Goal: Task Accomplishment & Management: Use online tool/utility

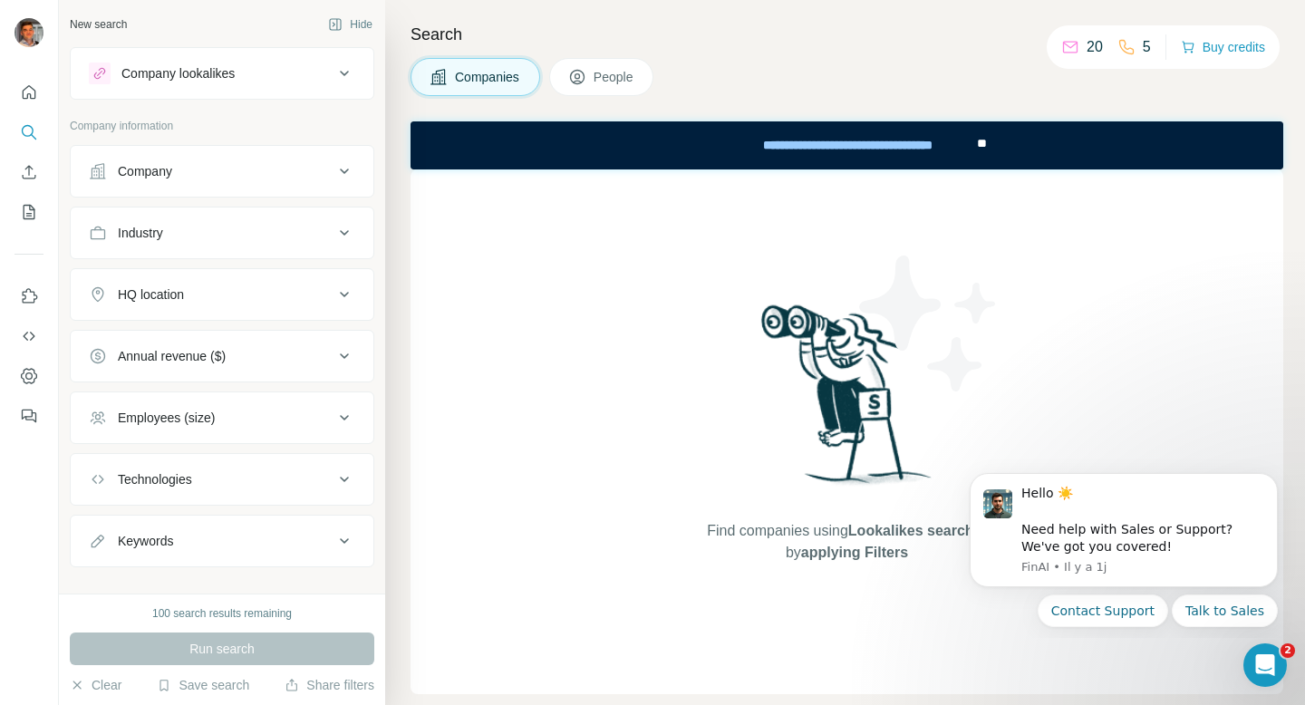
click at [305, 81] on div "Company lookalikes" at bounding box center [211, 74] width 245 height 22
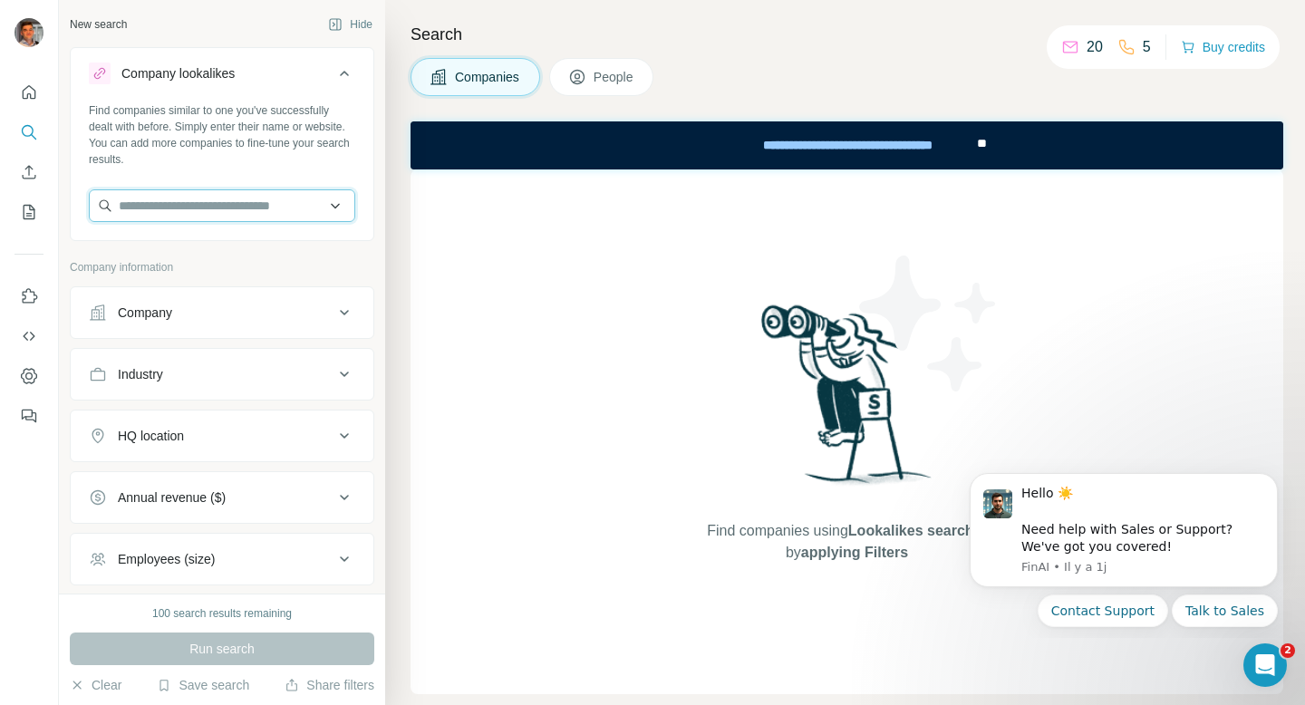
click at [226, 209] on input "text" at bounding box center [222, 205] width 267 height 33
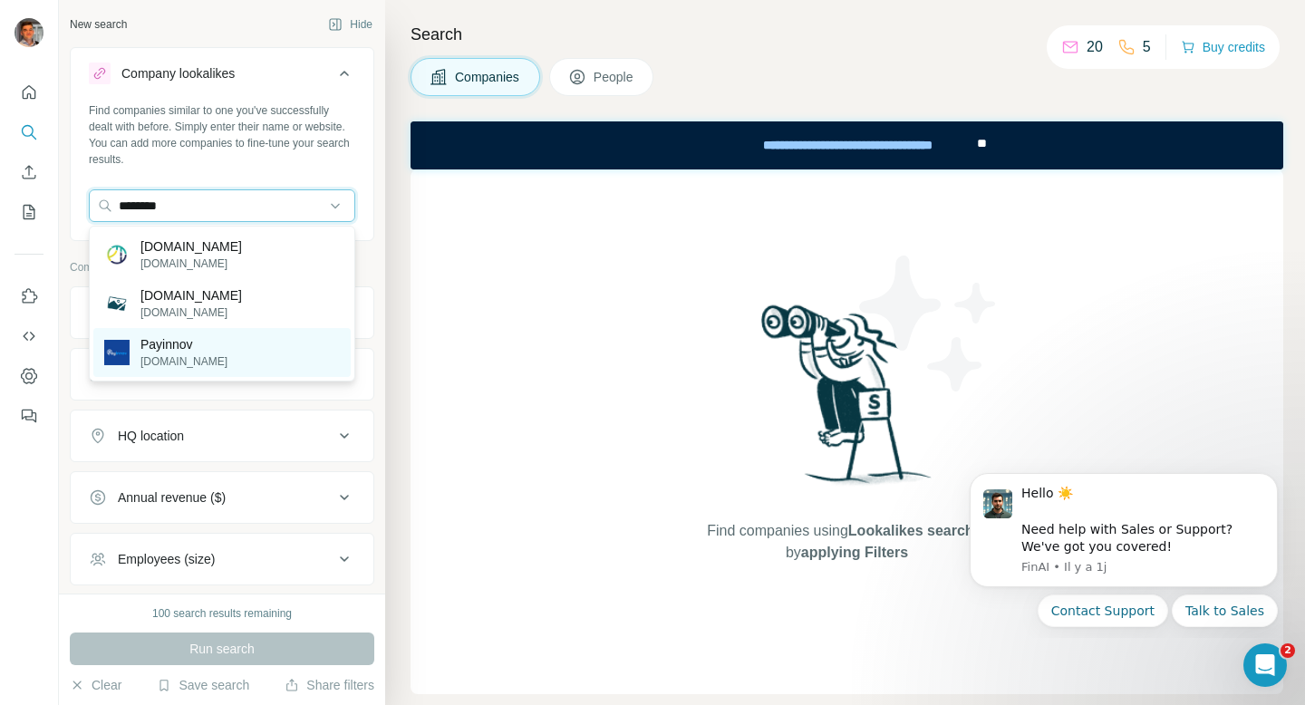
type input "********"
click at [235, 355] on div "Payinnov [DOMAIN_NAME]" at bounding box center [221, 352] width 257 height 49
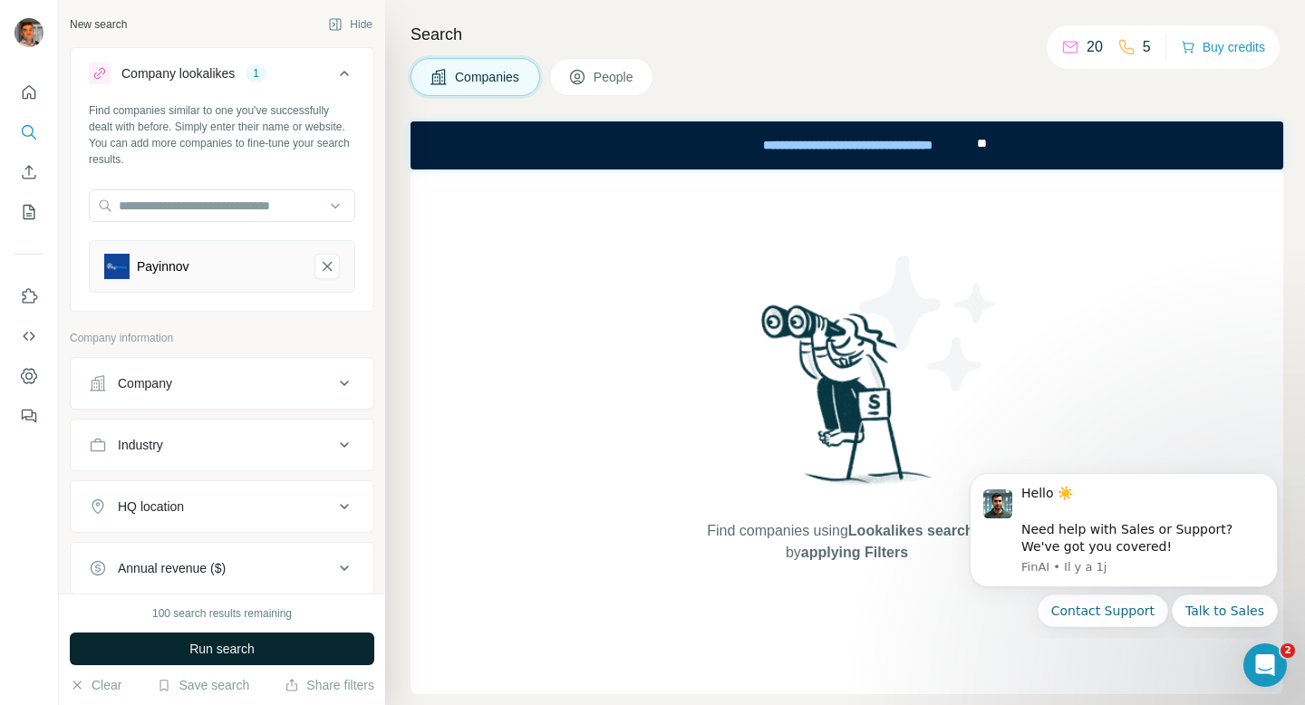
click at [234, 657] on span "Run search" at bounding box center [221, 649] width 65 height 18
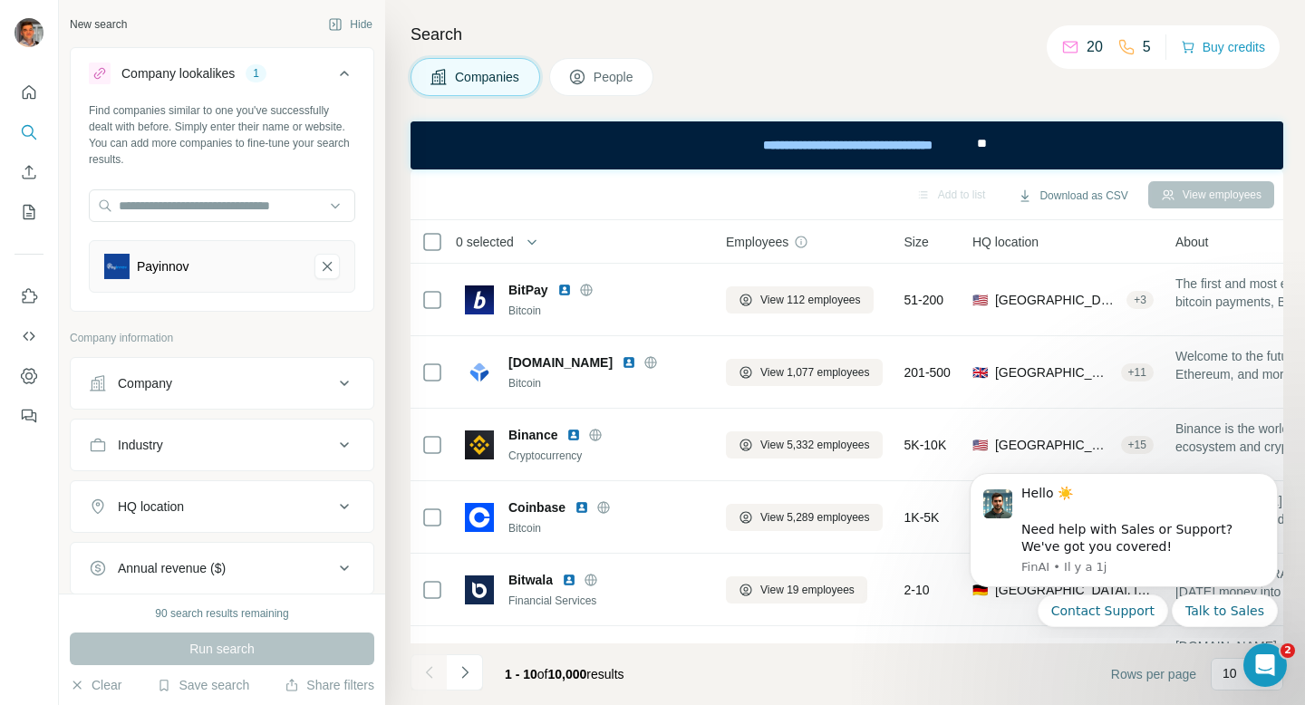
scroll to position [237, 0]
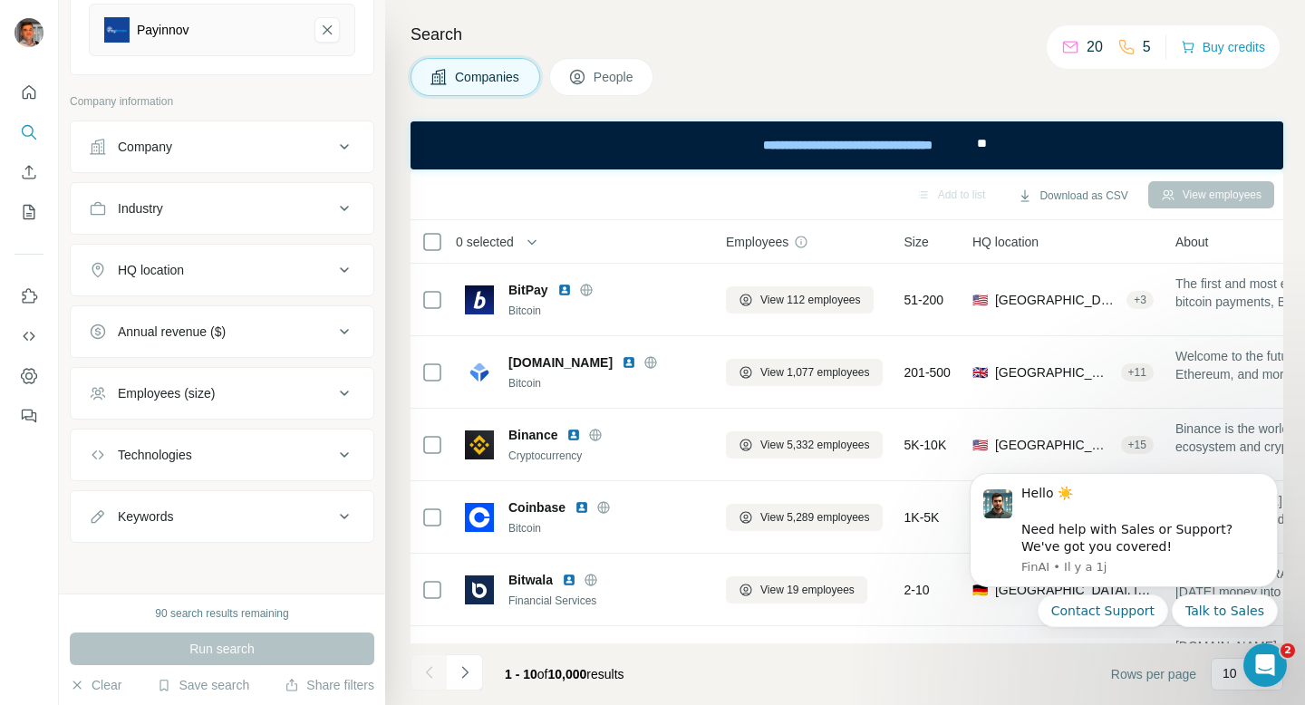
click at [258, 402] on button "Employees (size)" at bounding box center [222, 394] width 303 height 44
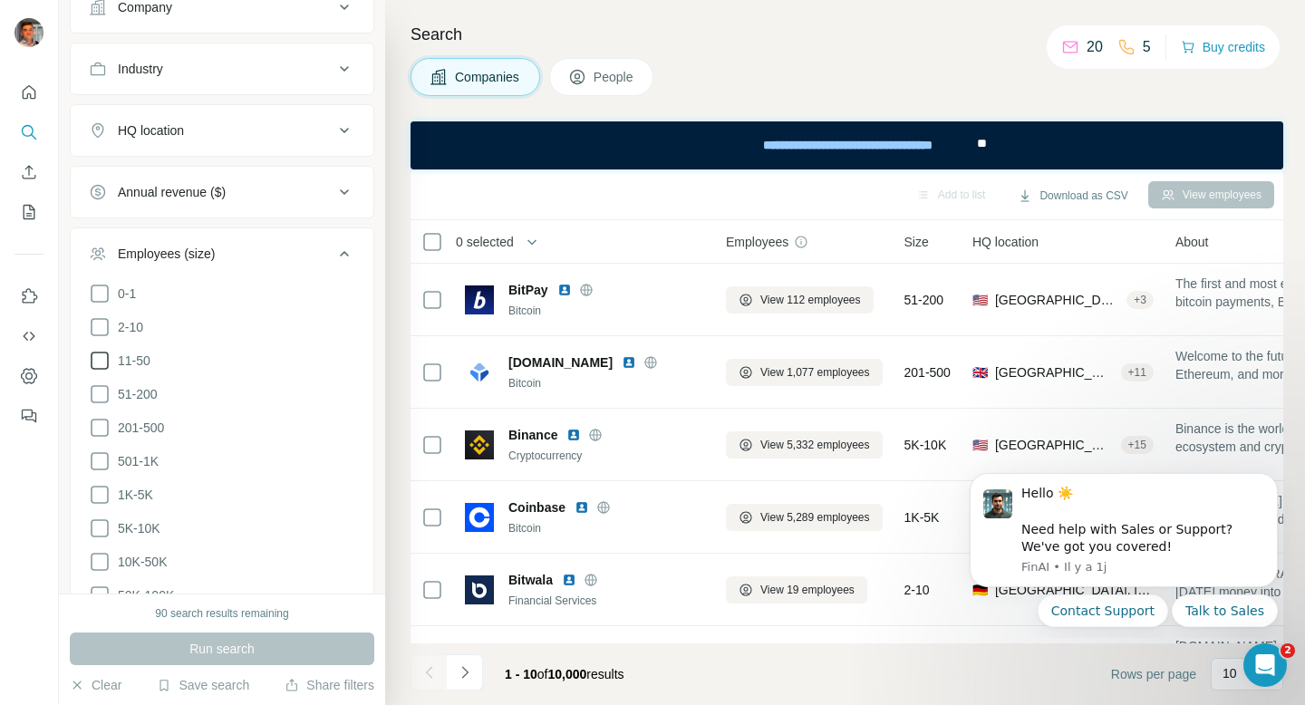
scroll to position [391, 0]
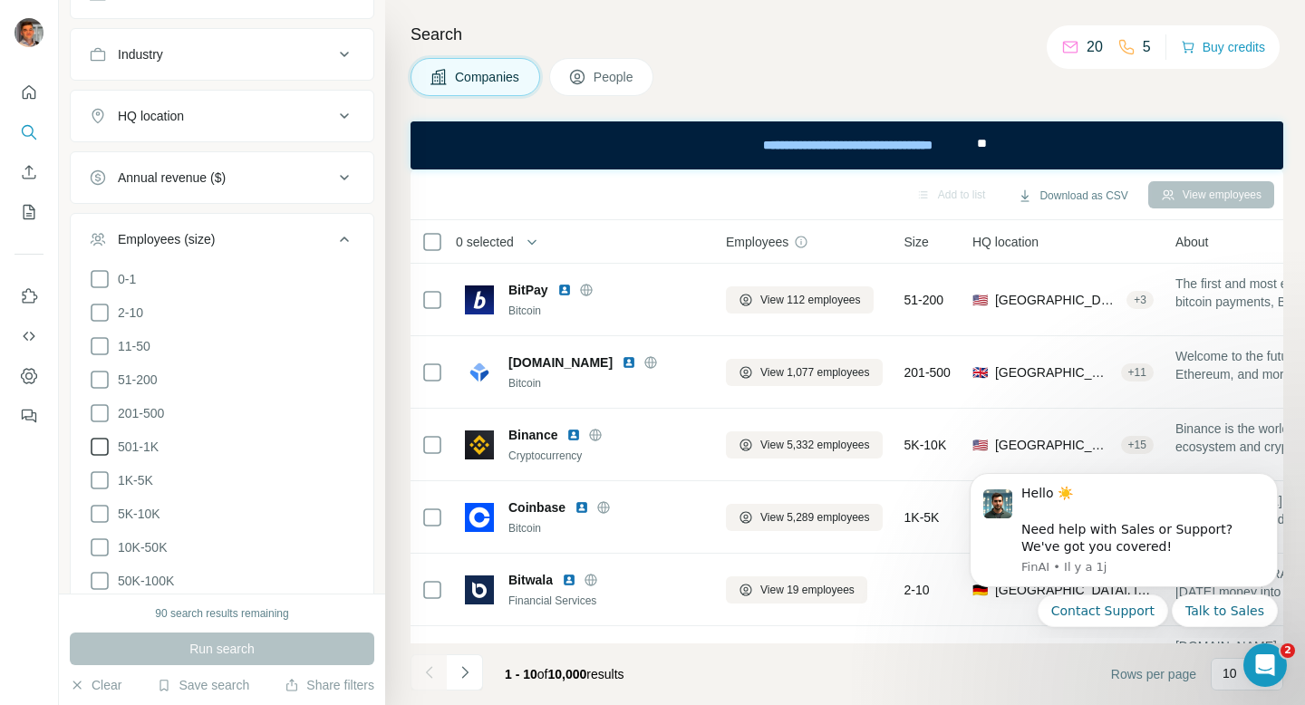
click at [102, 445] on icon at bounding box center [100, 447] width 22 height 22
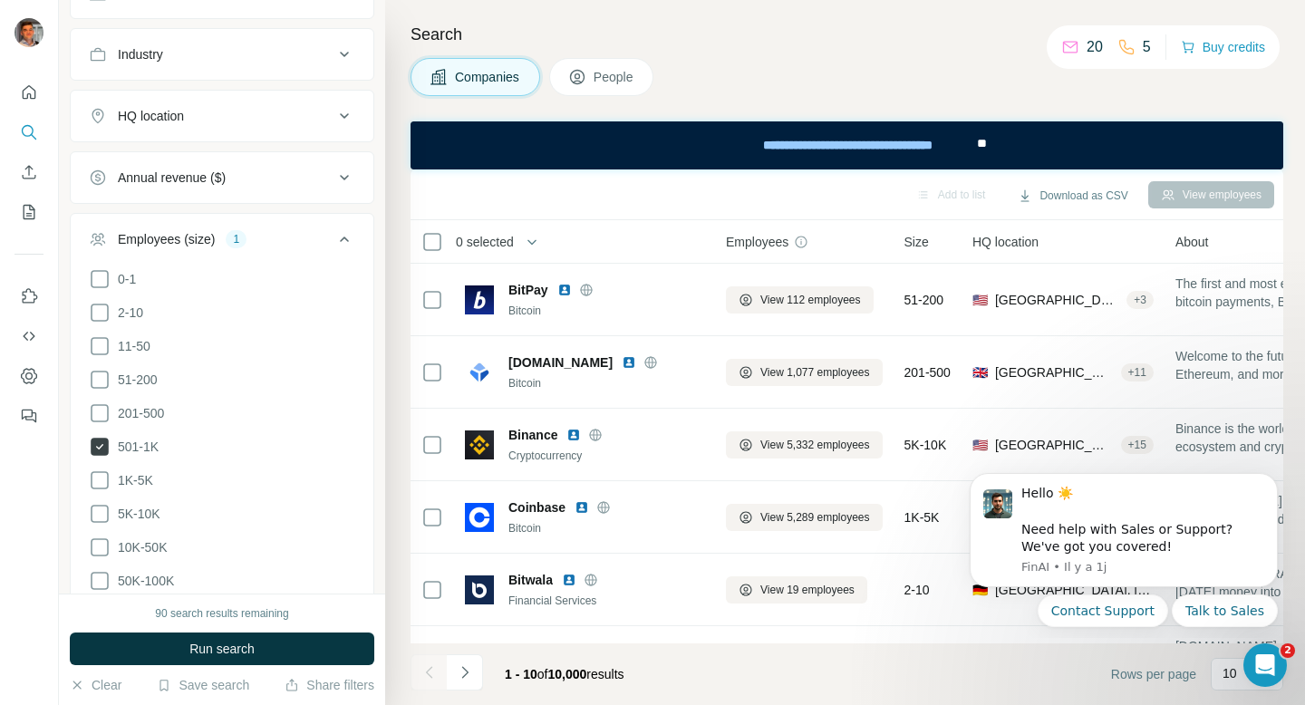
drag, startPoint x: 99, startPoint y: 472, endPoint x: 98, endPoint y: 437, distance: 35.4
click at [99, 472] on icon at bounding box center [100, 481] width 22 height 22
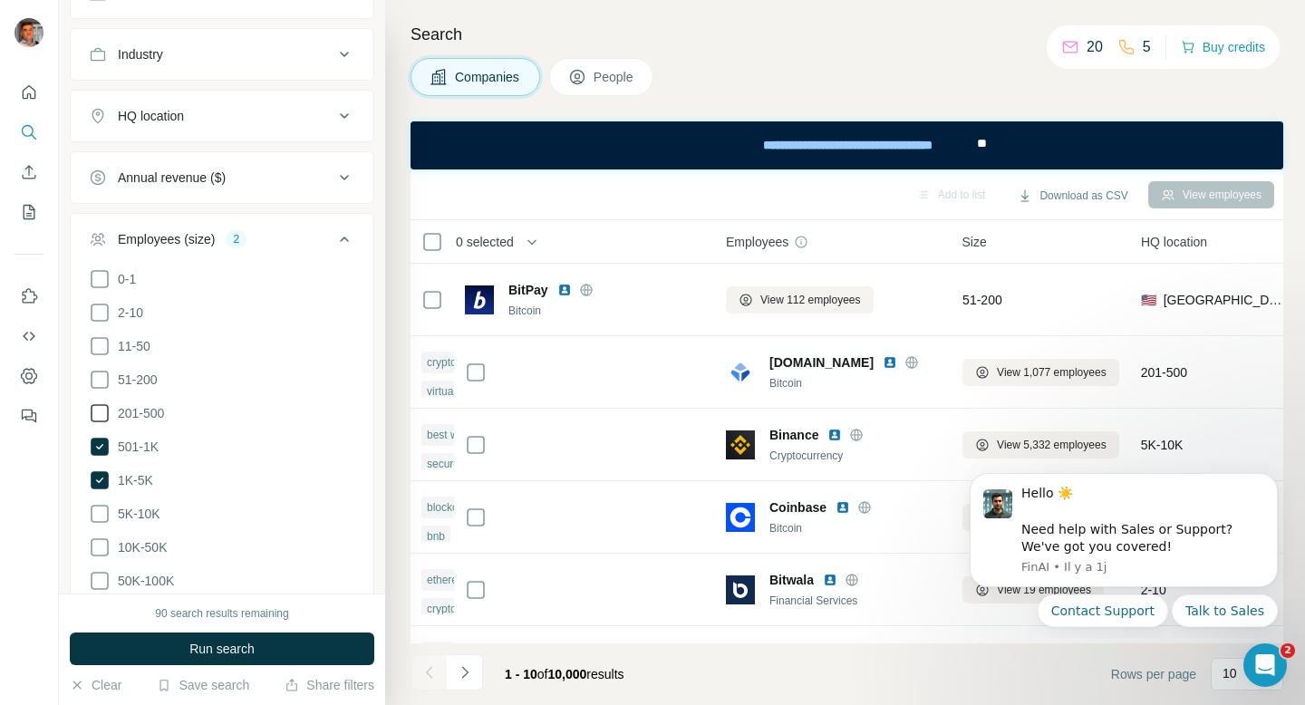
click at [97, 413] on icon at bounding box center [100, 413] width 22 height 22
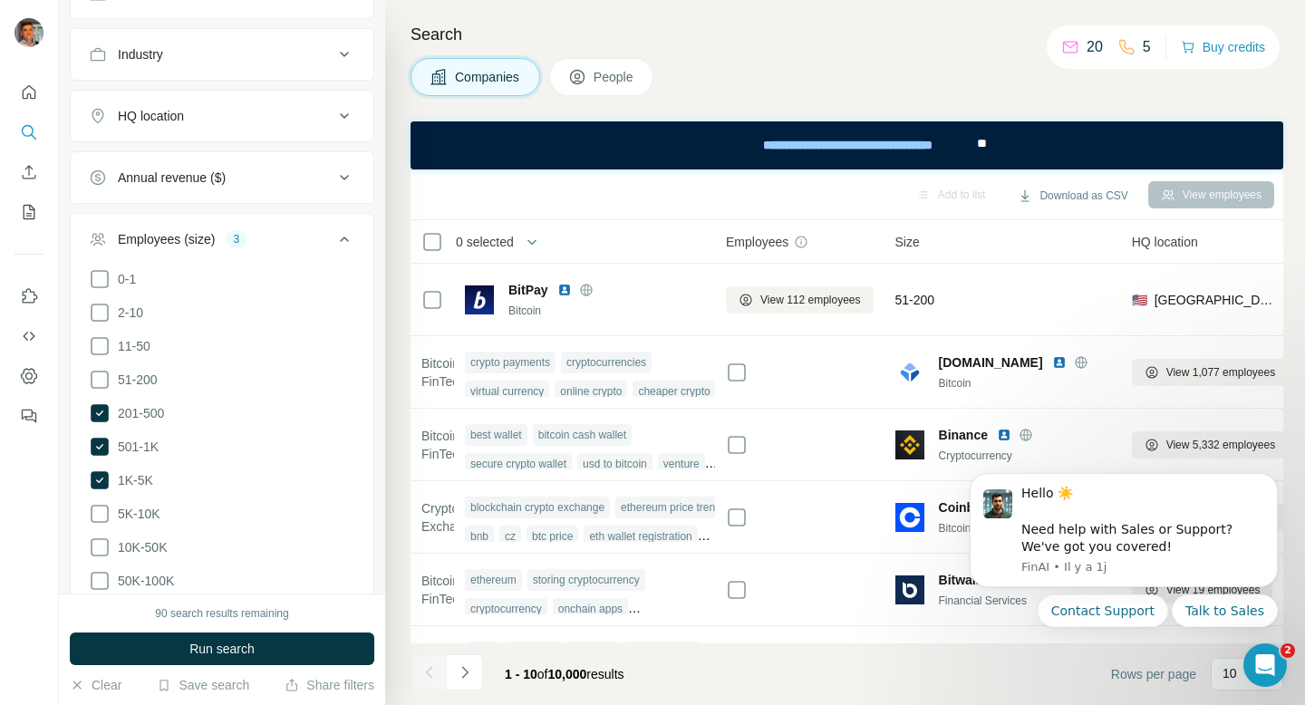
click at [257, 144] on ul "Company Industry HQ location Annual revenue ($) Employees (size) 3 0-1 2-10 11-…" at bounding box center [222, 397] width 305 height 863
click at [279, 102] on button "HQ location" at bounding box center [222, 116] width 303 height 44
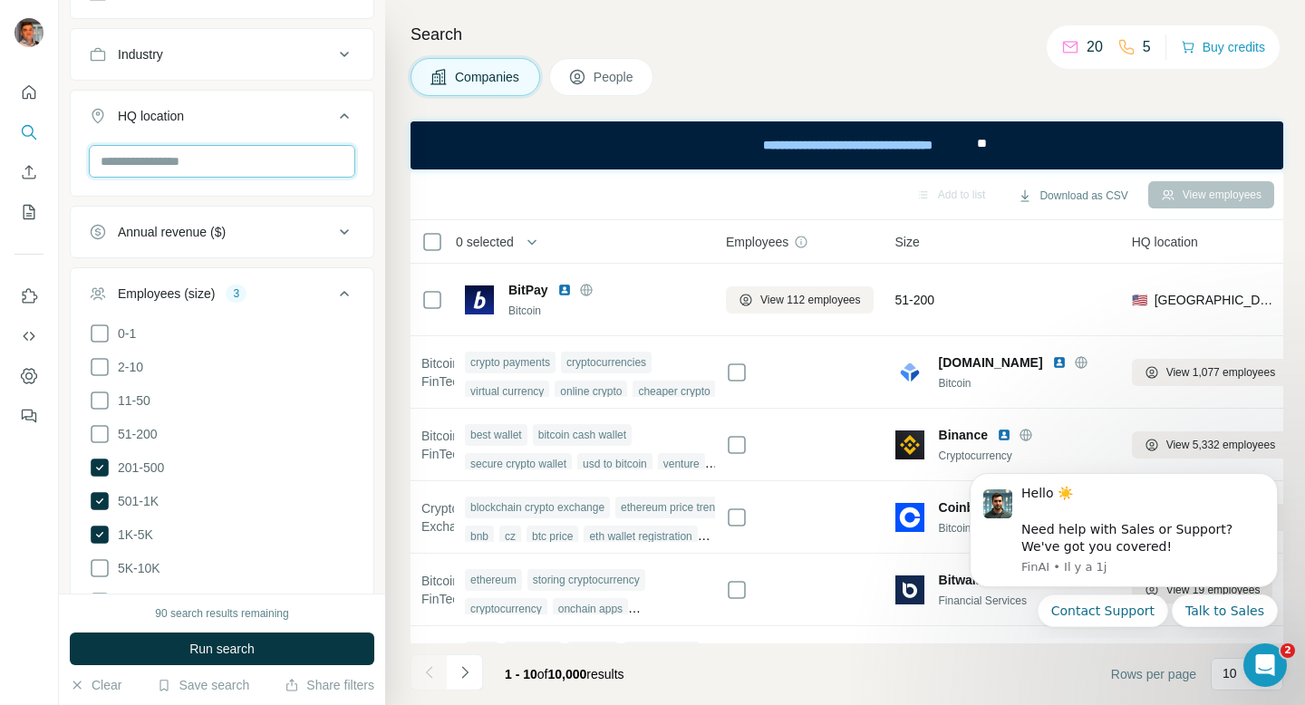
click at [238, 159] on input "text" at bounding box center [222, 161] width 267 height 33
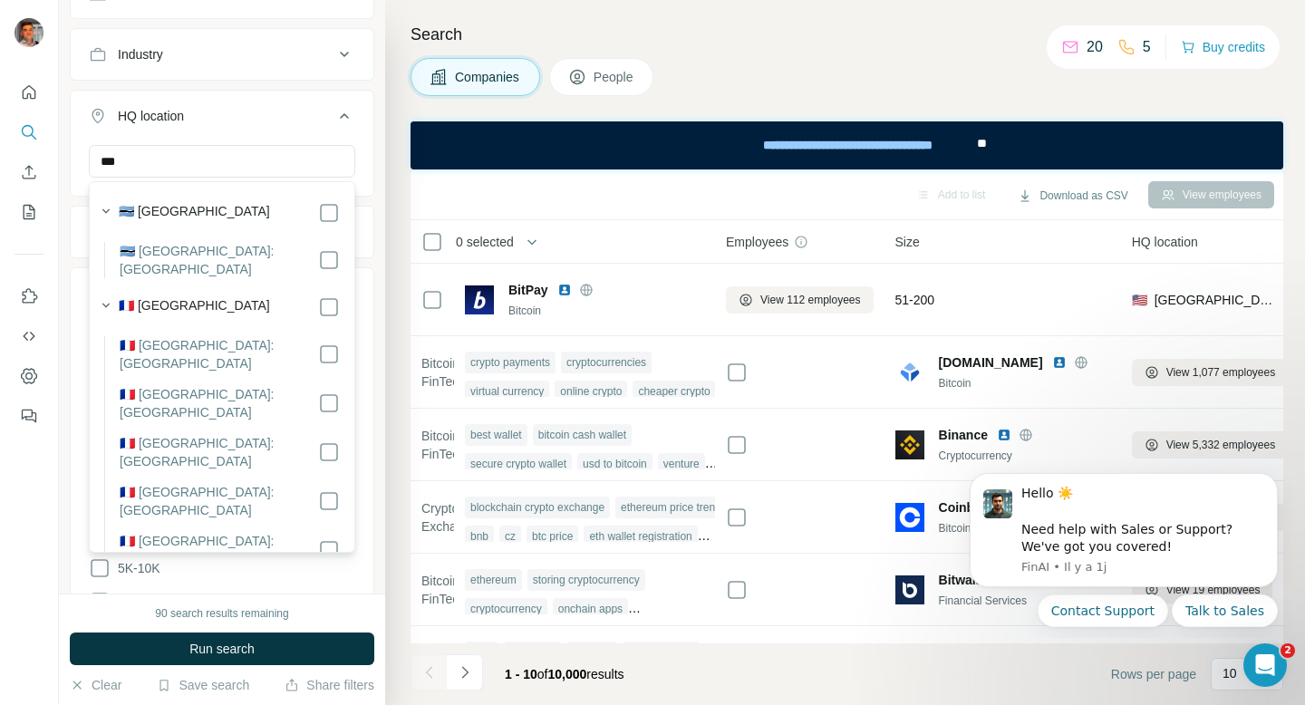
click at [180, 296] on div "🇫🇷 [GEOGRAPHIC_DATA]" at bounding box center [229, 307] width 221 height 22
click at [204, 155] on input "***" at bounding box center [222, 161] width 267 height 33
type input "*"
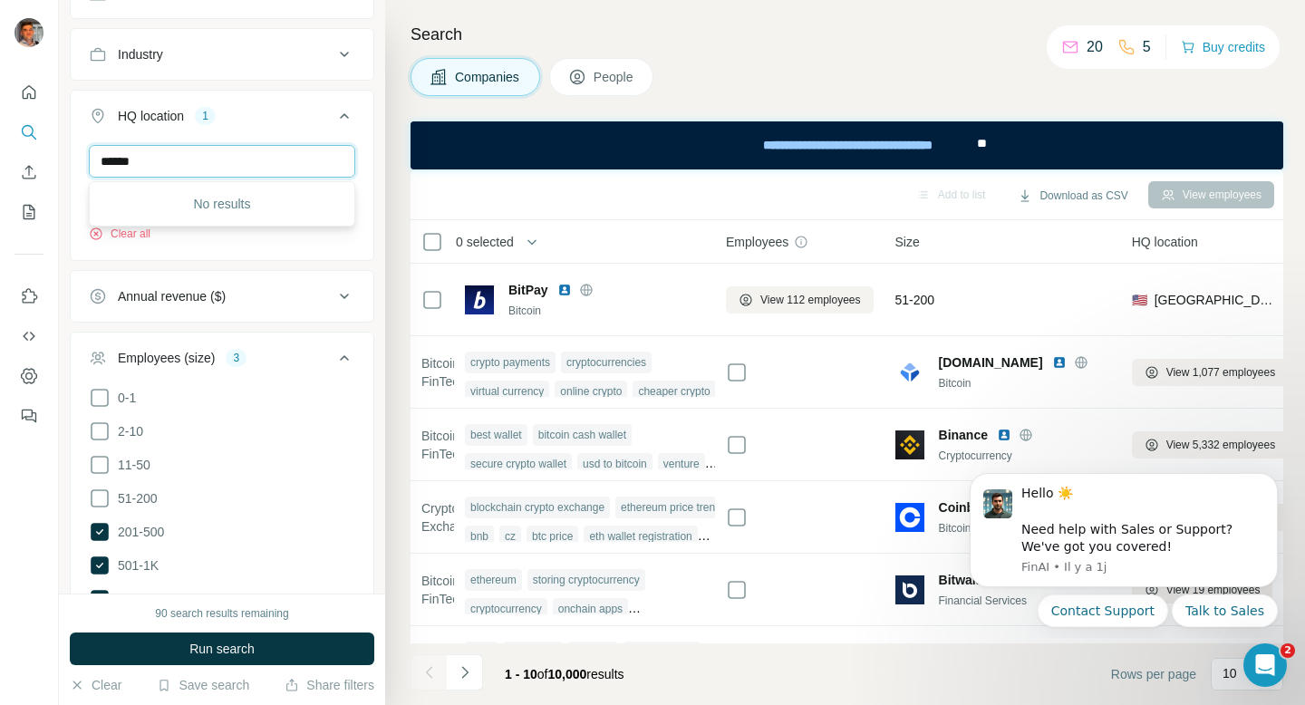
click at [198, 174] on input "******" at bounding box center [222, 161] width 267 height 33
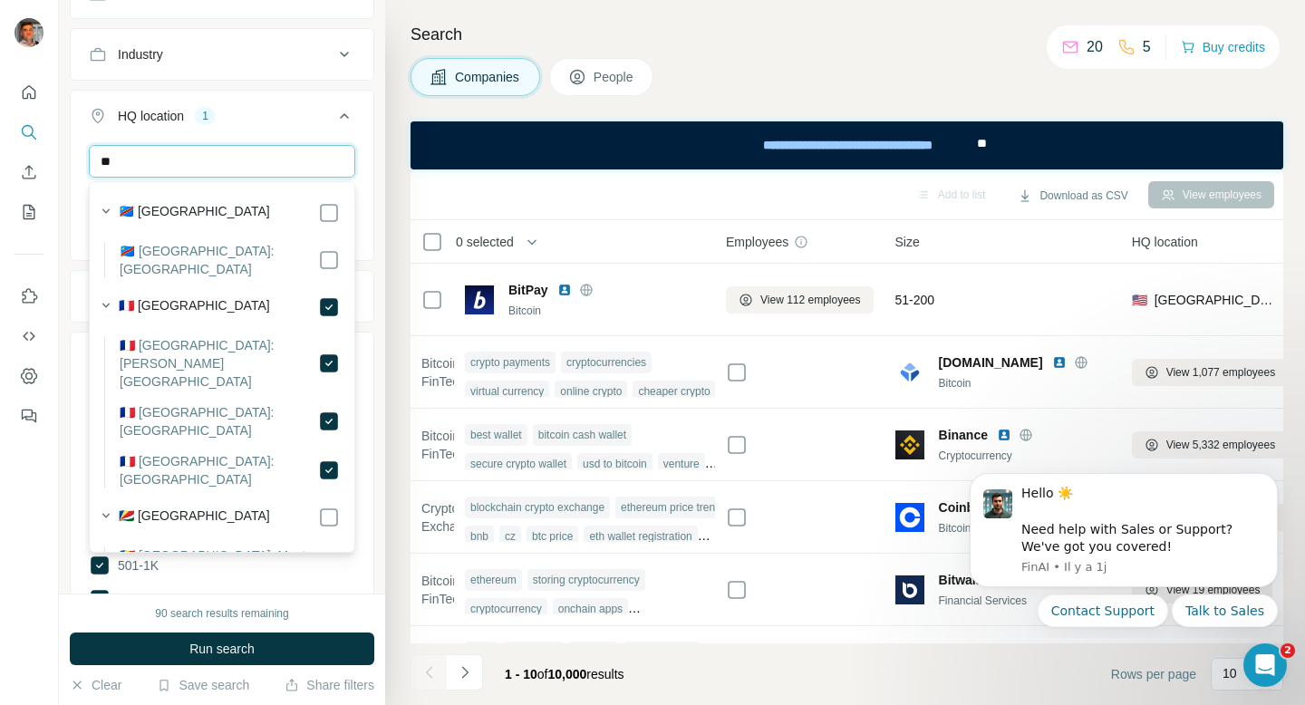
type input "*"
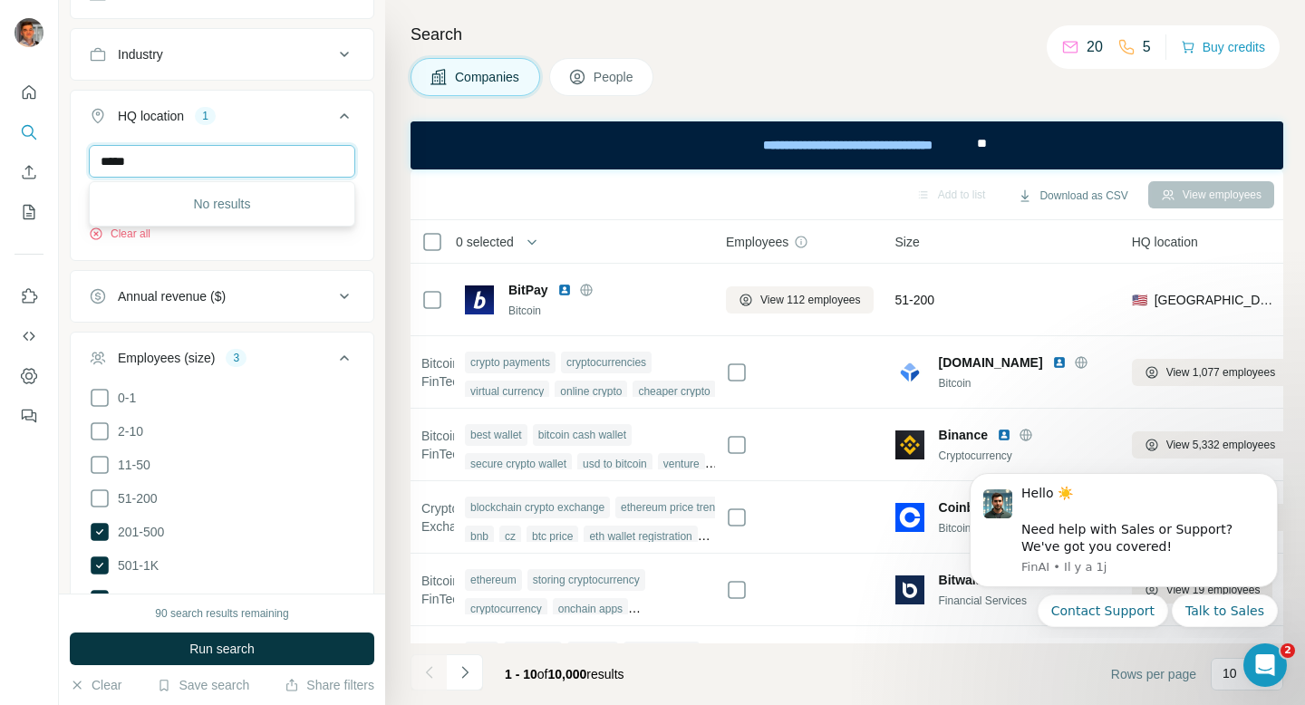
type input "*****"
click at [727, 55] on div "Search Companies People Add to list Download as CSV View employees 0 selected C…" at bounding box center [845, 352] width 920 height 705
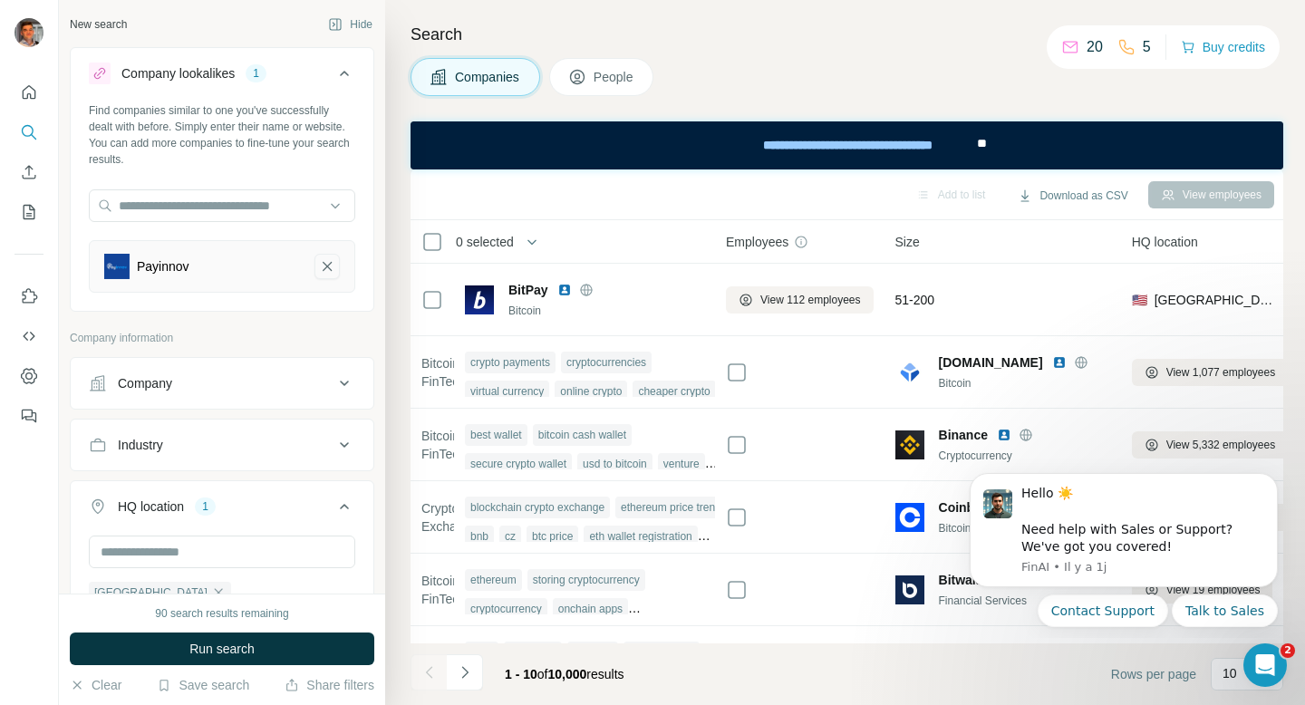
click at [323, 257] on button "Payinnov-remove-button" at bounding box center [327, 266] width 25 height 25
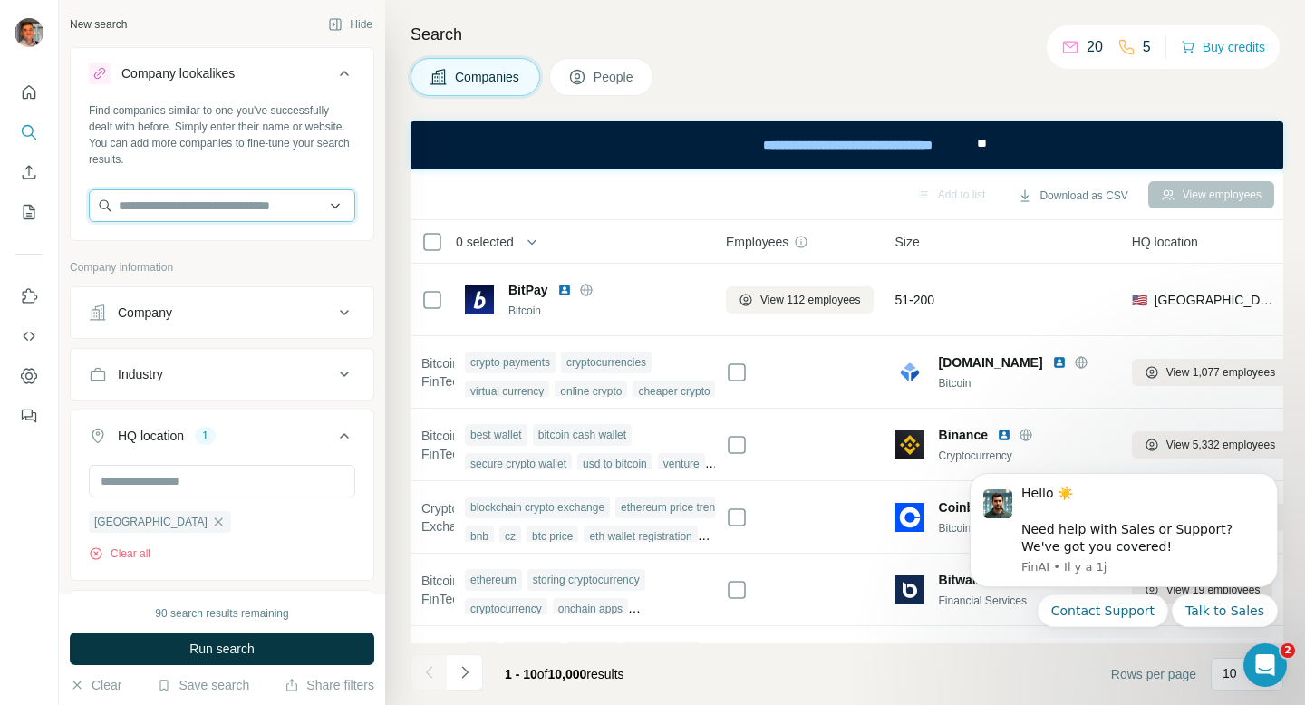
click at [276, 210] on input "text" at bounding box center [222, 205] width 267 height 33
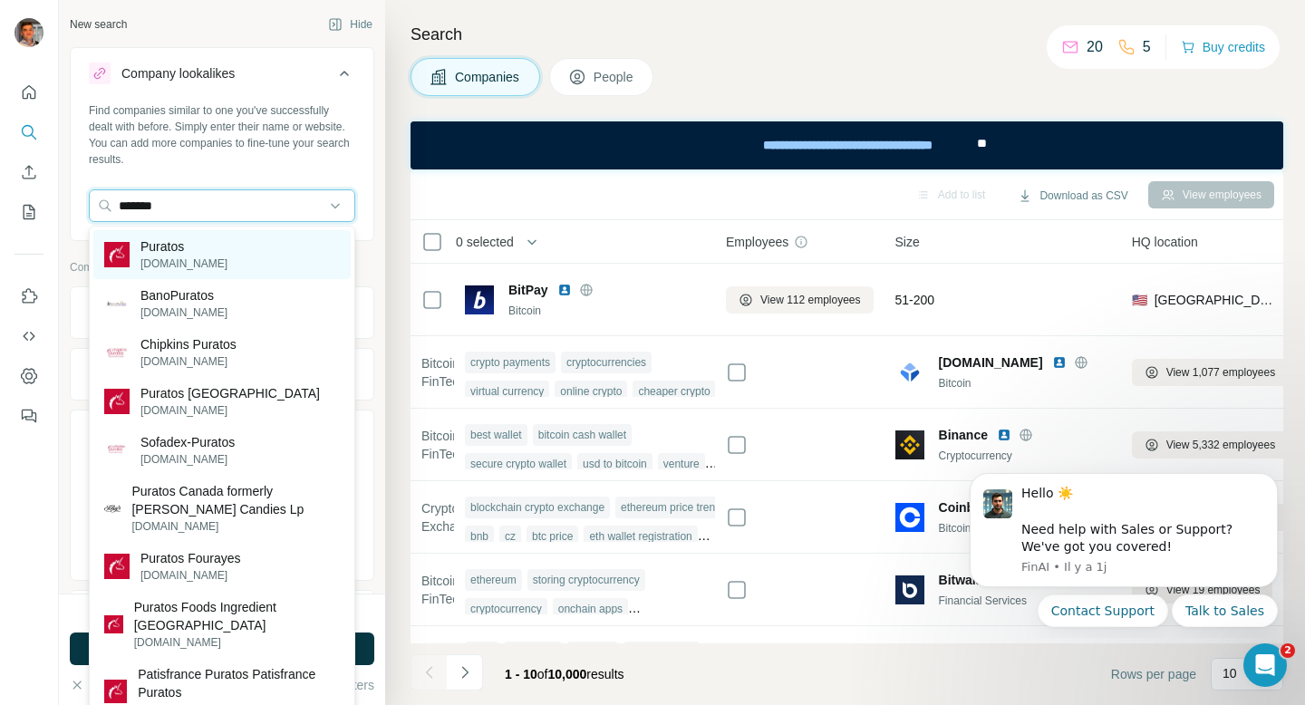
type input "*******"
click at [210, 265] on div "Puratos [DOMAIN_NAME]" at bounding box center [221, 254] width 257 height 49
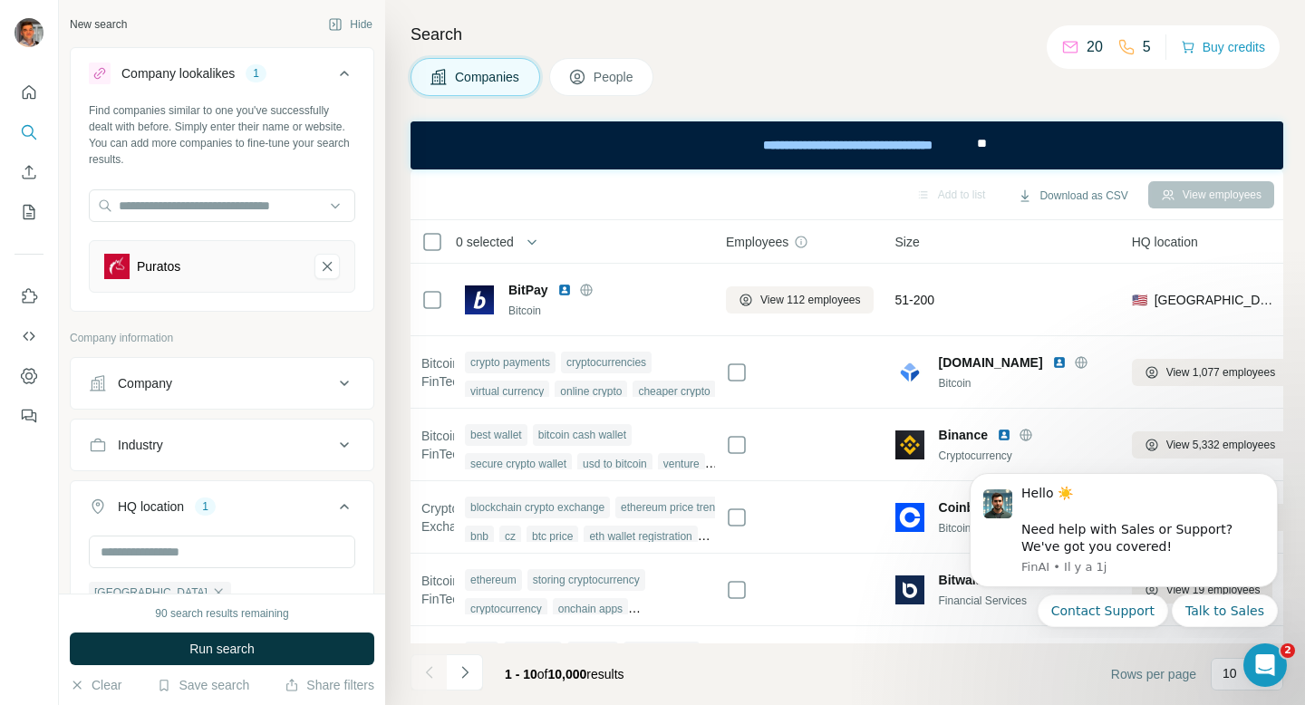
click at [184, 640] on button "Run search" at bounding box center [222, 649] width 305 height 33
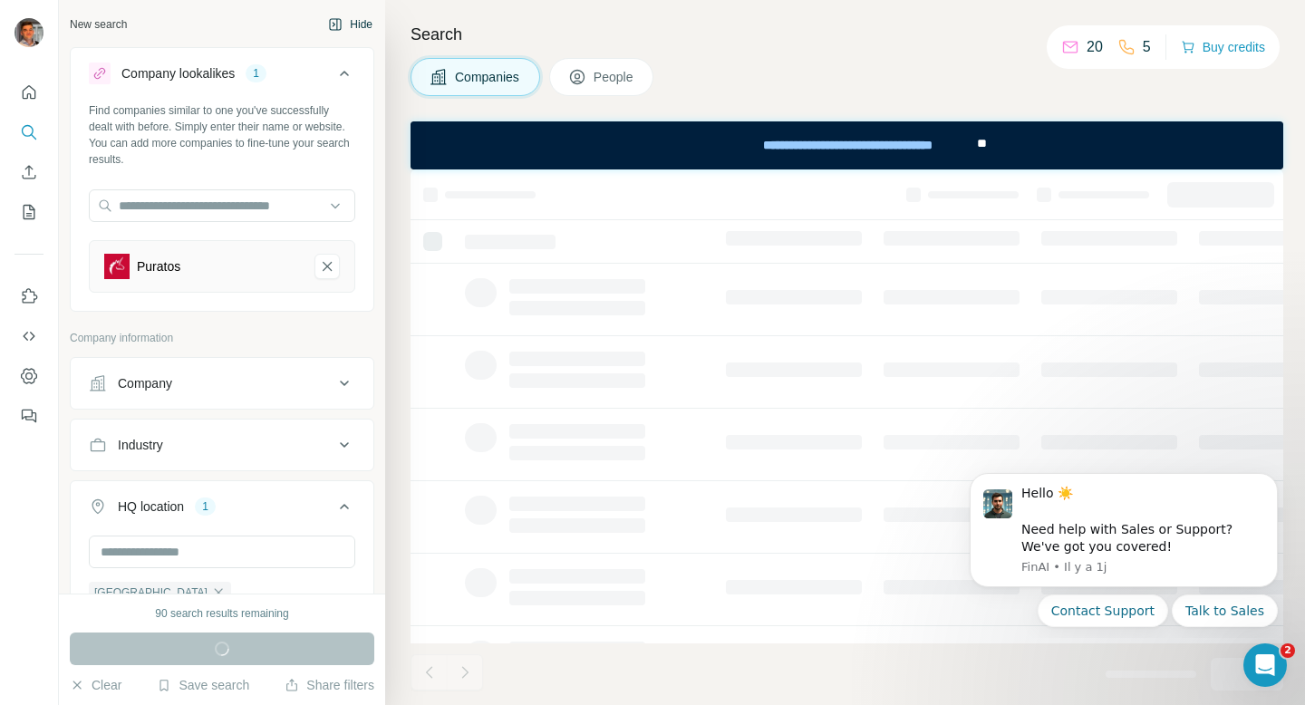
click at [352, 29] on button "Hide" at bounding box center [350, 24] width 70 height 27
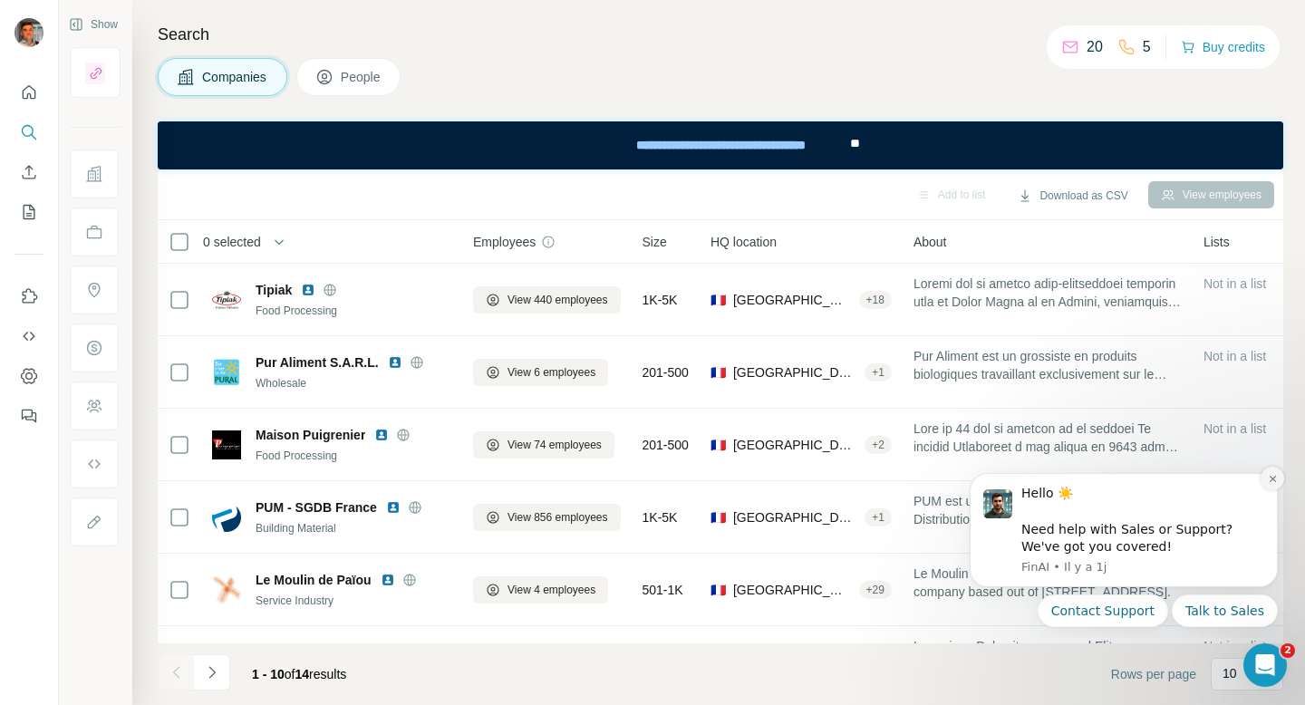
click at [1275, 484] on button "Dismiss notification" at bounding box center [1273, 479] width 24 height 24
click at [1268, 477] on icon "Dismiss notification" at bounding box center [1273, 479] width 10 height 10
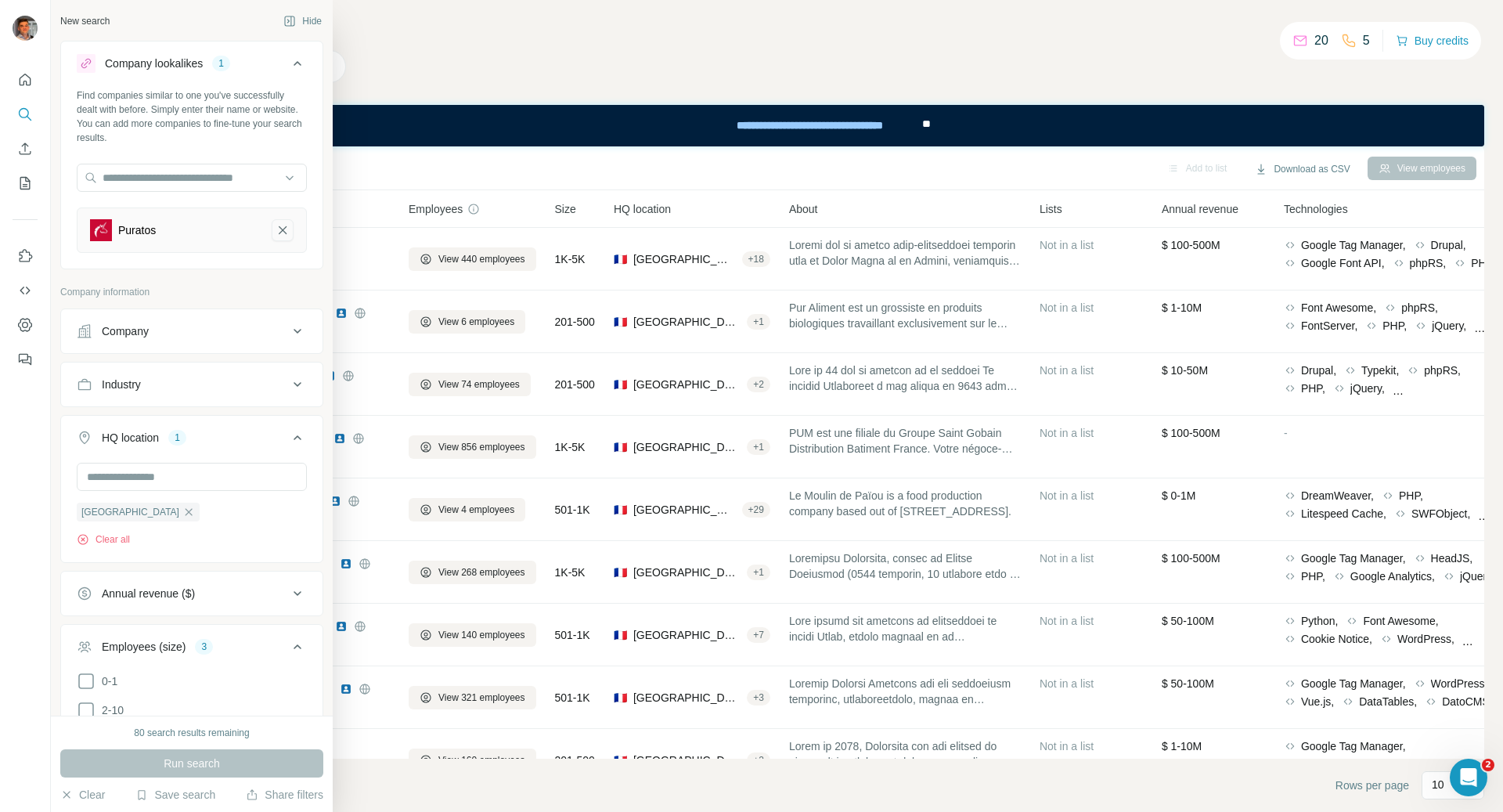
click at [283, 225] on icon "Puratos-remove-button" at bounding box center [282, 230] width 14 height 16
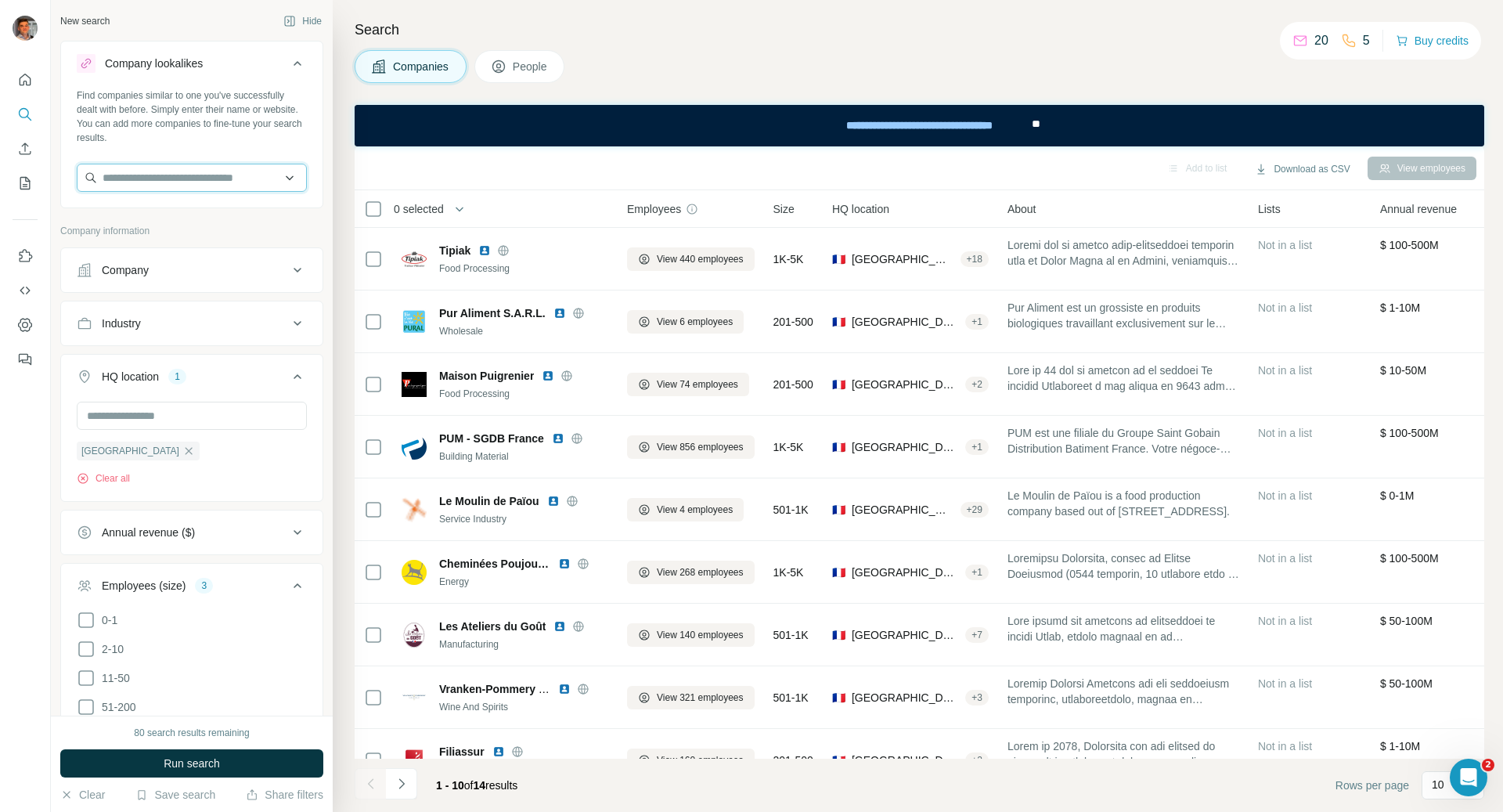
click at [198, 182] on input "text" at bounding box center [192, 177] width 231 height 29
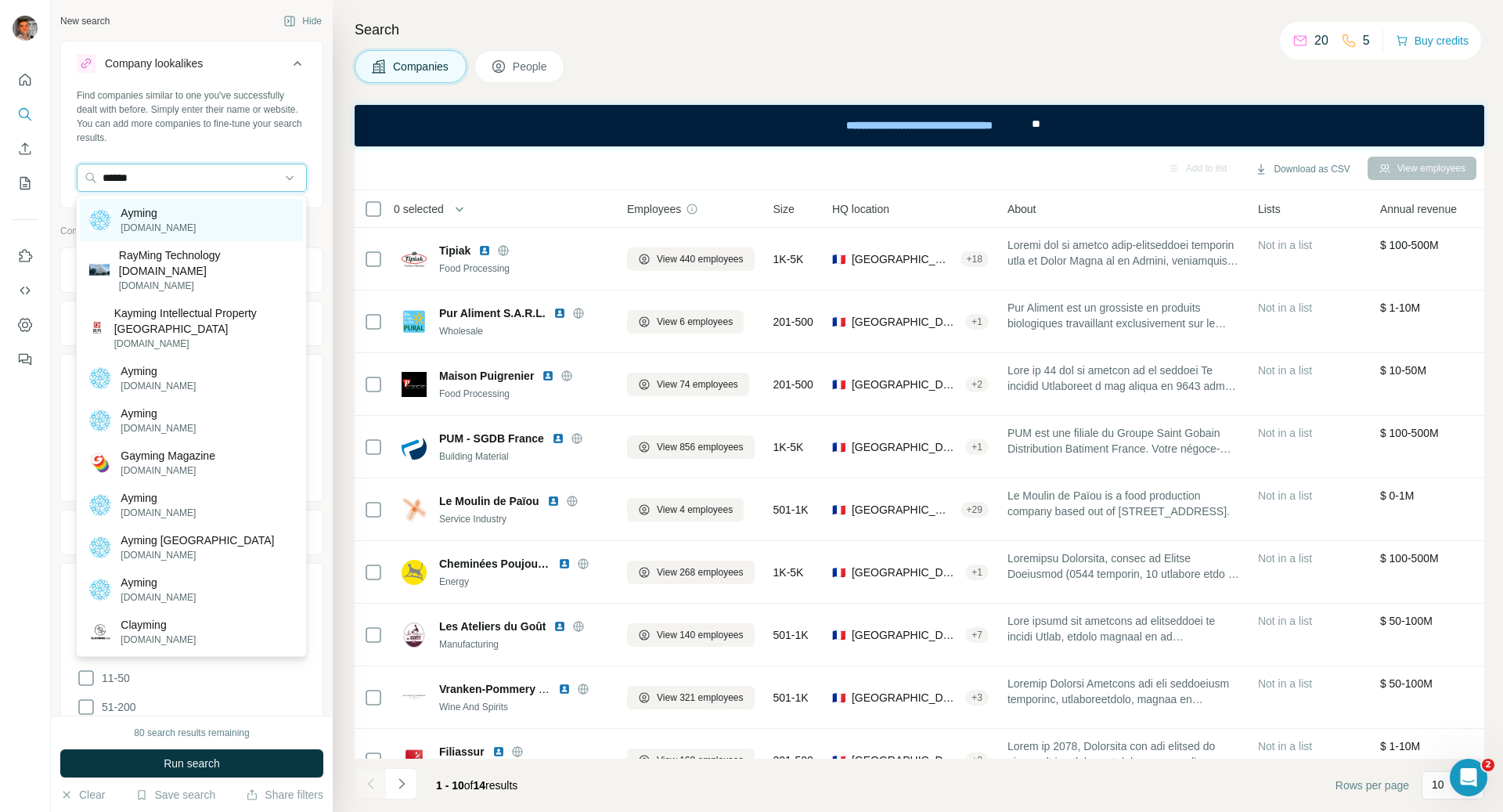
type input "******"
click at [195, 230] on div "Ayming [DOMAIN_NAME]" at bounding box center [191, 219] width 223 height 42
